Goal: Task Accomplishment & Management: Use online tool/utility

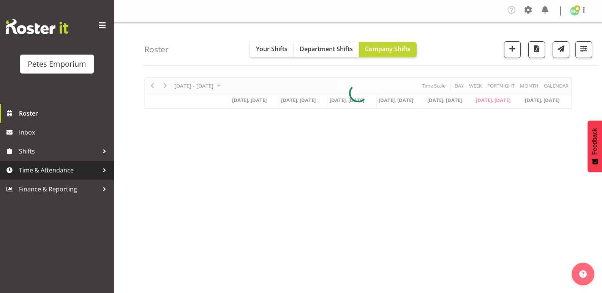
click at [51, 172] on span "Time & Attendance" at bounding box center [59, 170] width 80 height 11
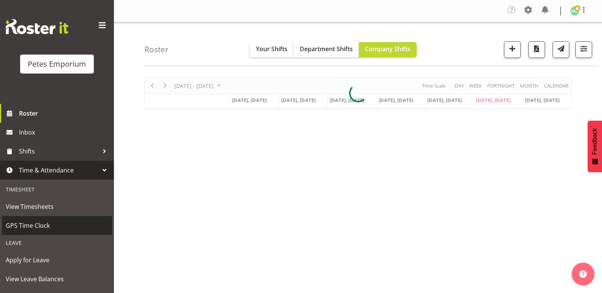
click at [53, 221] on span "GPS Time Clock" at bounding box center [57, 225] width 102 height 11
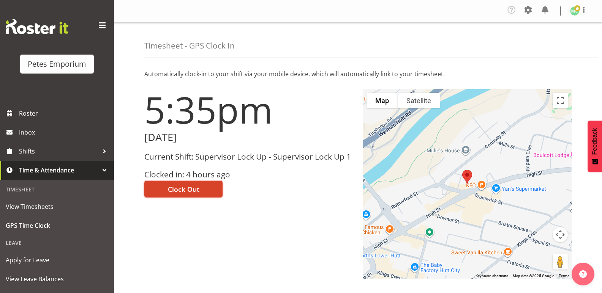
click at [191, 189] on span "Clock Out" at bounding box center [184, 189] width 32 height 10
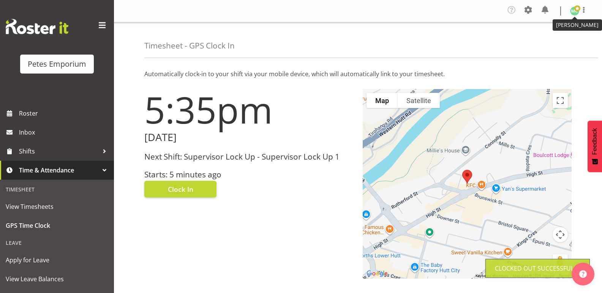
click at [576, 9] on span at bounding box center [577, 8] width 6 height 6
click at [547, 43] on link "Log Out" at bounding box center [551, 42] width 73 height 14
